Goal: Task Accomplishment & Management: Use online tool/utility

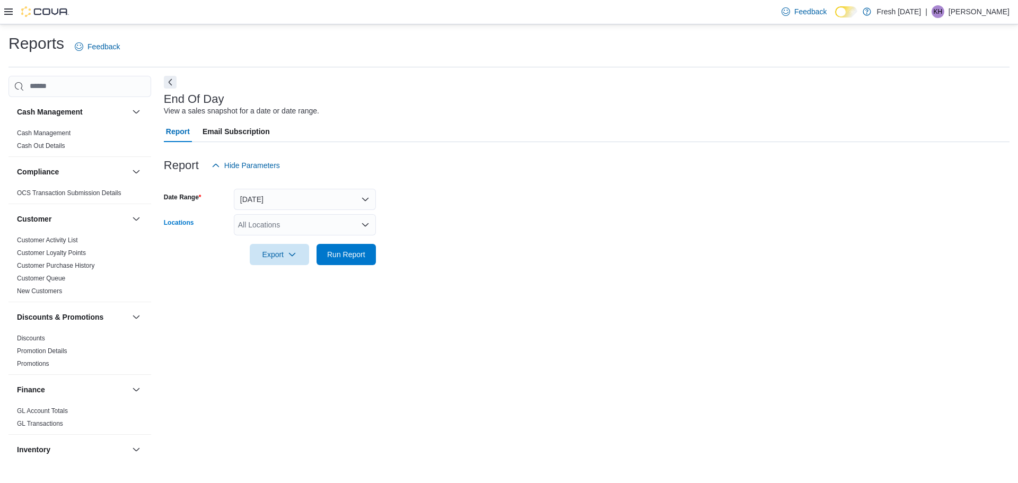
click at [365, 225] on icon "Open list of options" at bounding box center [365, 224] width 6 height 3
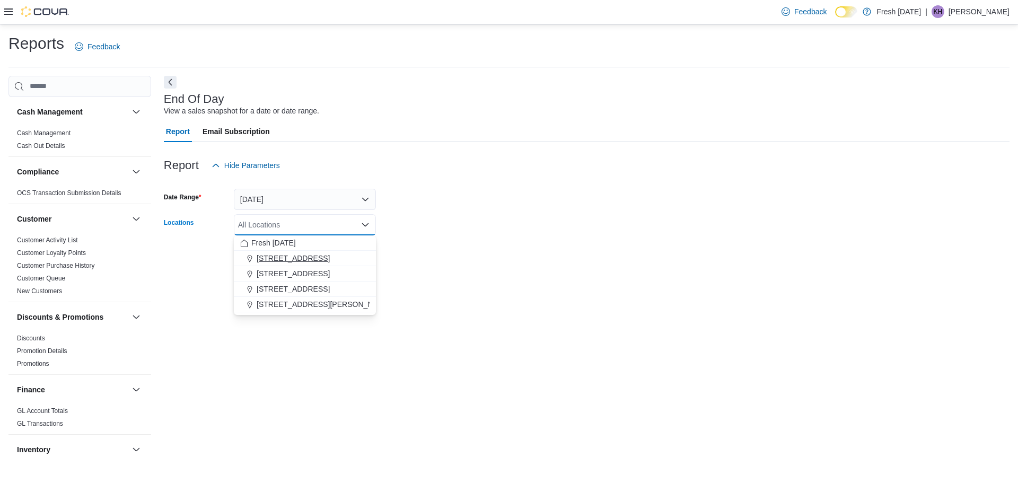
click at [263, 259] on span "[STREET_ADDRESS]" at bounding box center [293, 258] width 73 height 11
click at [471, 287] on div "End Of Day View a sales snapshot for a date or date range. Report Email Subscri…" at bounding box center [587, 267] width 846 height 383
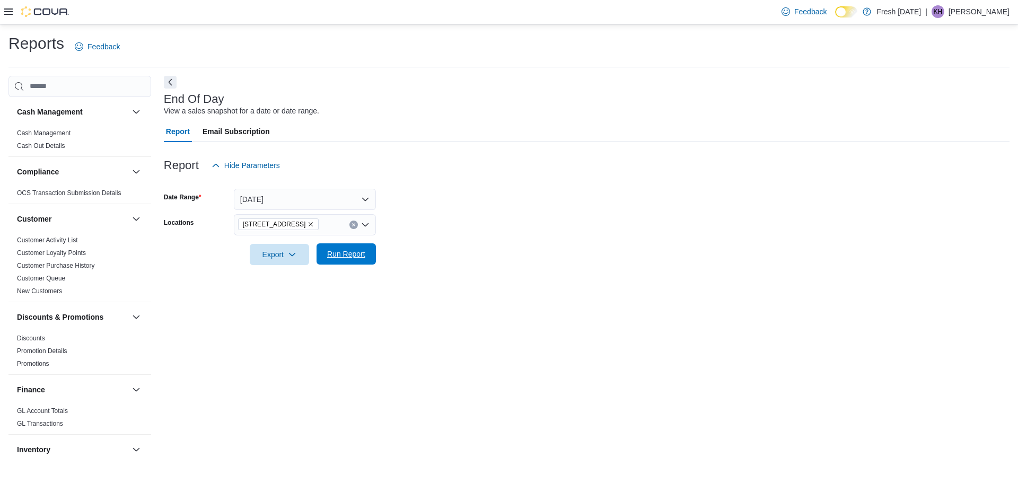
click at [346, 259] on span "Run Report" at bounding box center [346, 254] width 38 height 11
click at [271, 255] on span "Export" at bounding box center [275, 253] width 47 height 21
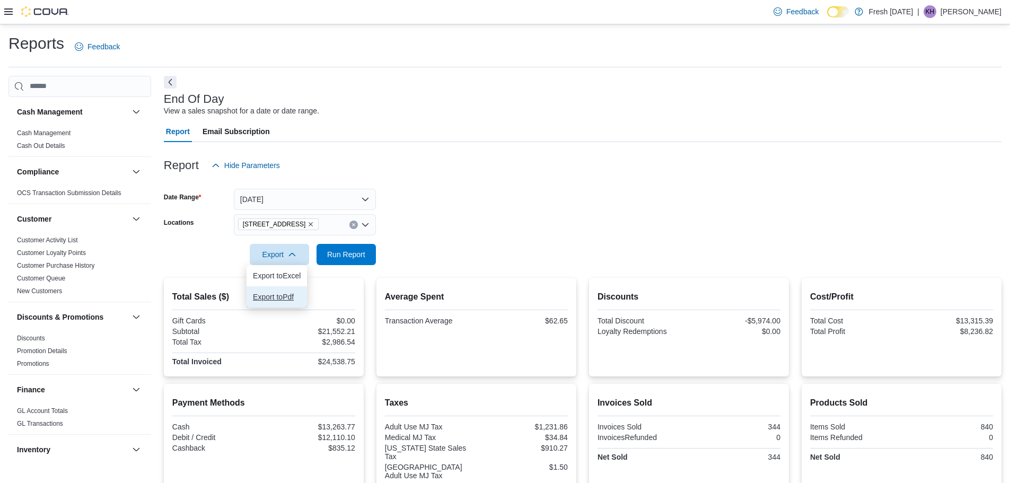
click at [281, 295] on span "Export to Pdf" at bounding box center [277, 297] width 48 height 8
